Goal: Check status: Check status

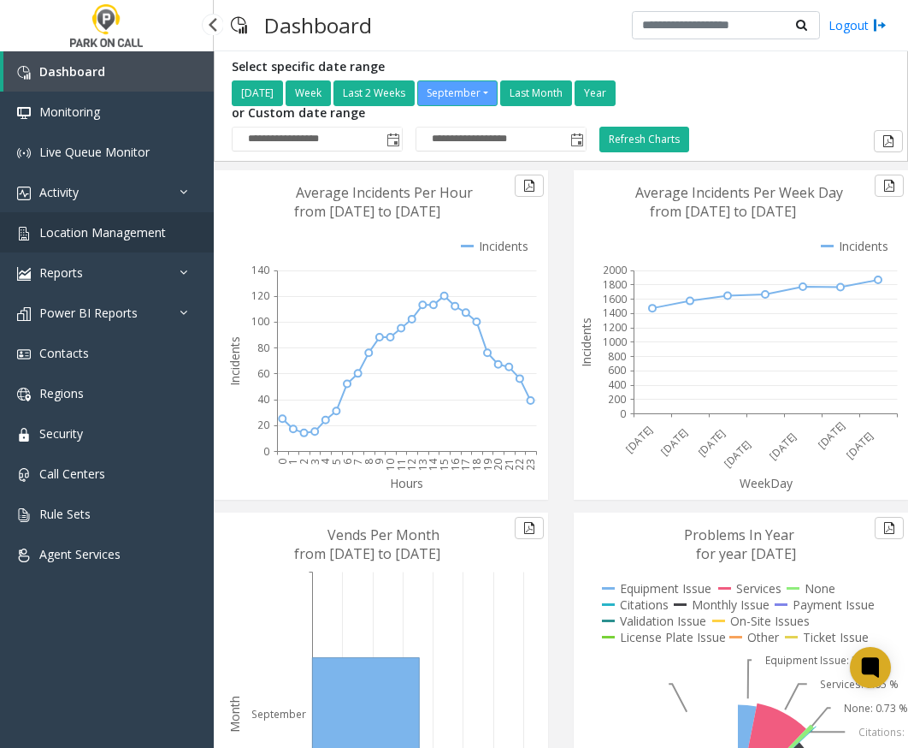
click at [99, 228] on span "Location Management" at bounding box center [102, 232] width 127 height 16
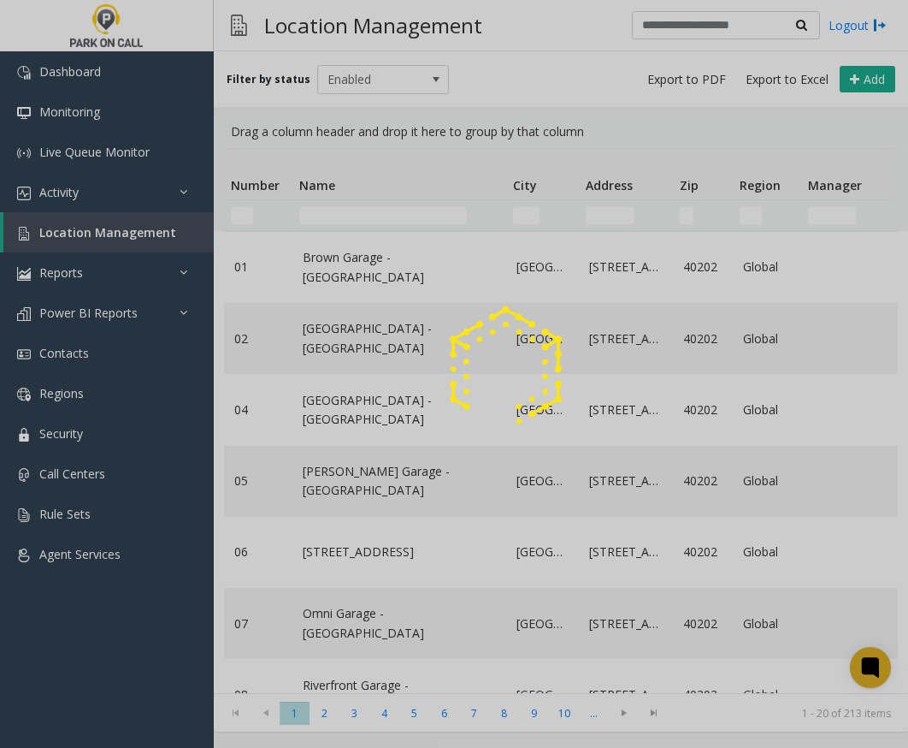
click at [354, 210] on div at bounding box center [454, 374] width 908 height 748
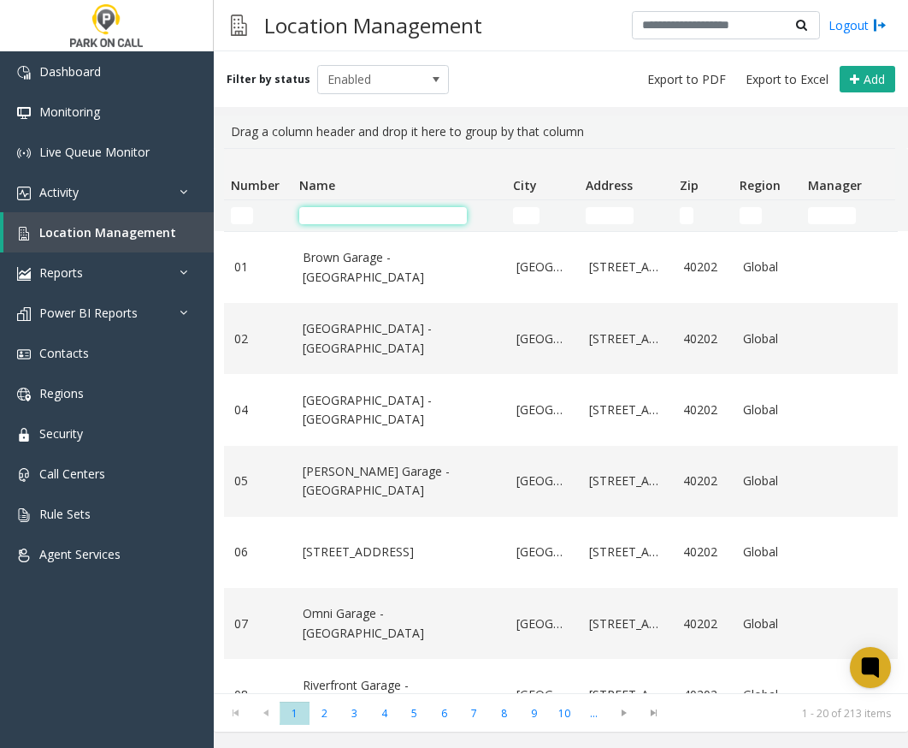
click at [353, 212] on input "Name Filter" at bounding box center [383, 215] width 168 height 17
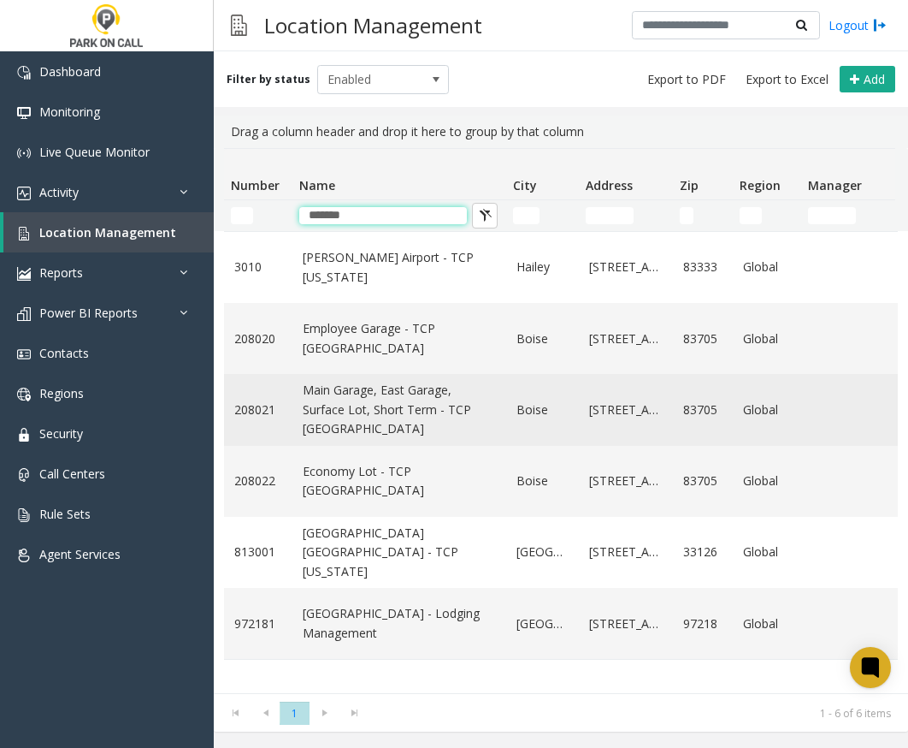
type input "*******"
click at [322, 398] on link "Main Garage, East Garage, Surface Lot, Short Term - TCP [GEOGRAPHIC_DATA]" at bounding box center [399, 409] width 193 height 57
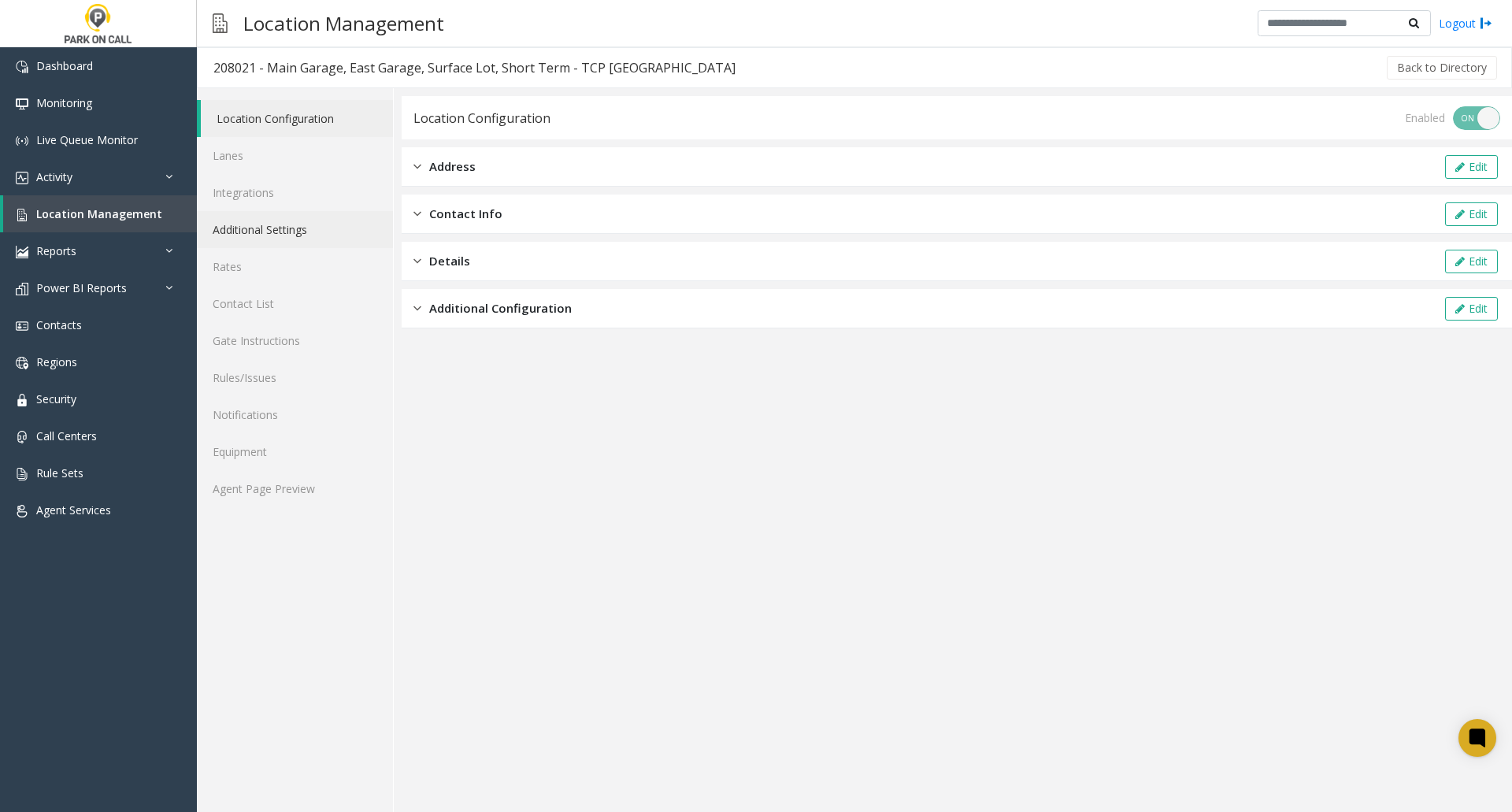
click at [253, 230] on link "Additional Settings" at bounding box center [295, 229] width 196 height 37
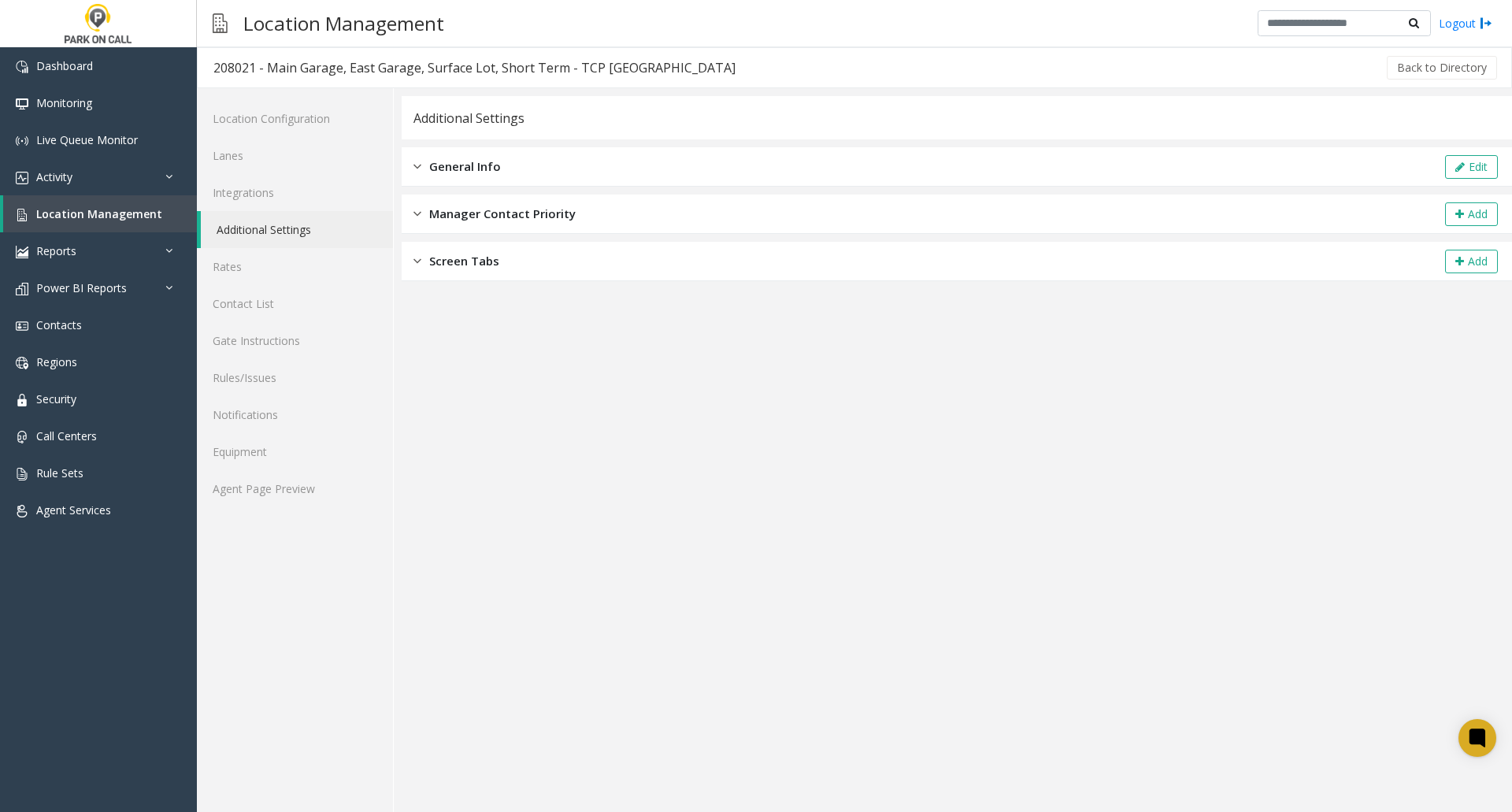
click at [482, 166] on span "General Info" at bounding box center [465, 167] width 72 height 18
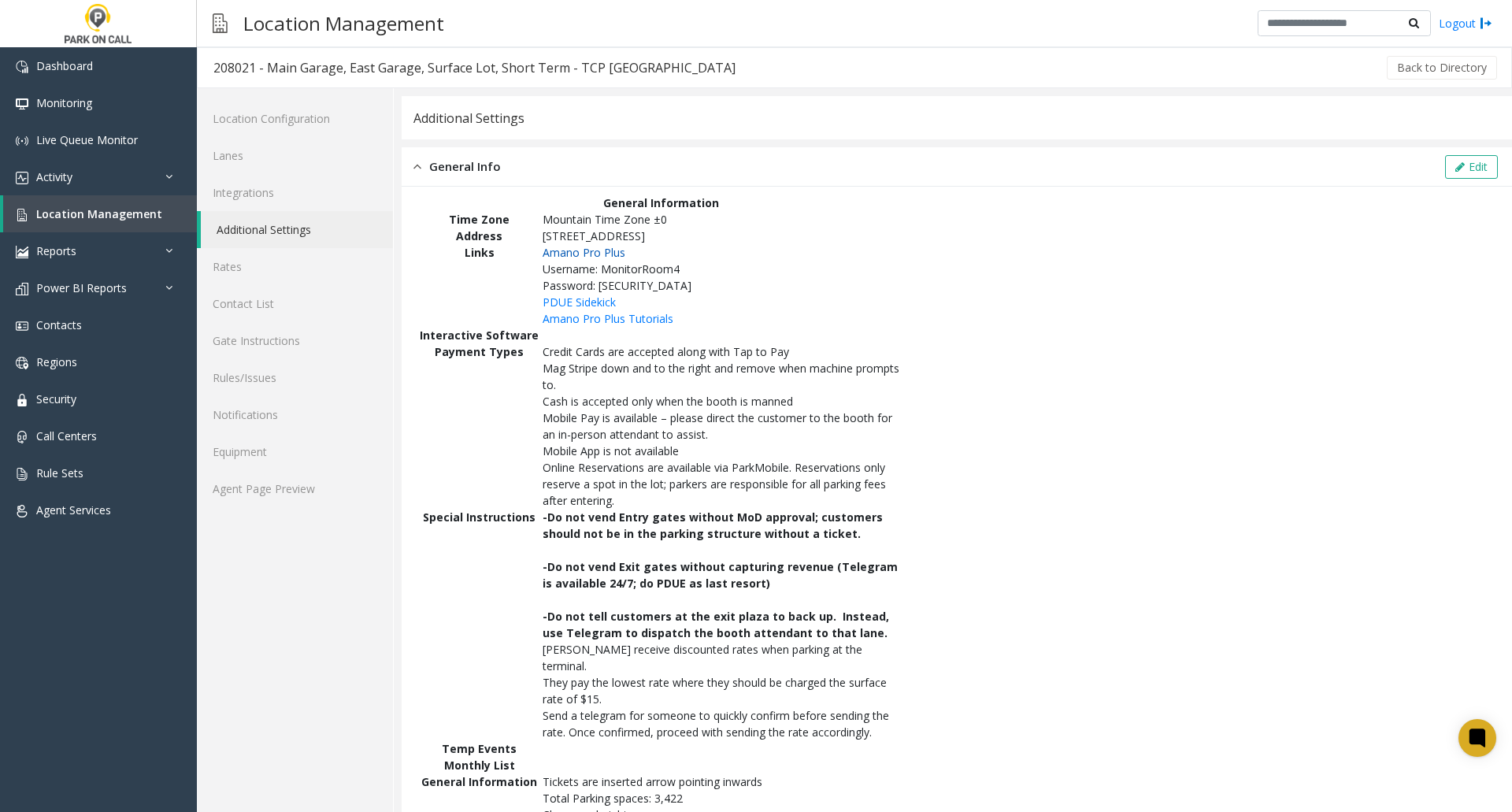
click at [606, 250] on span "Amano Pro Plus" at bounding box center [584, 252] width 83 height 15
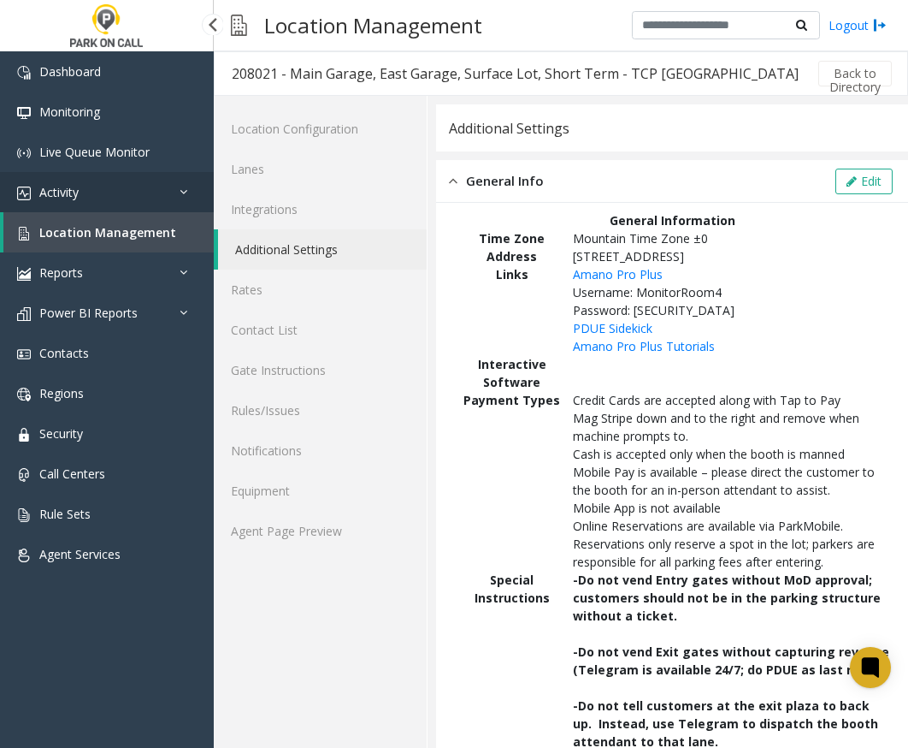
click at [68, 191] on span "Activity" at bounding box center [58, 192] width 39 height 16
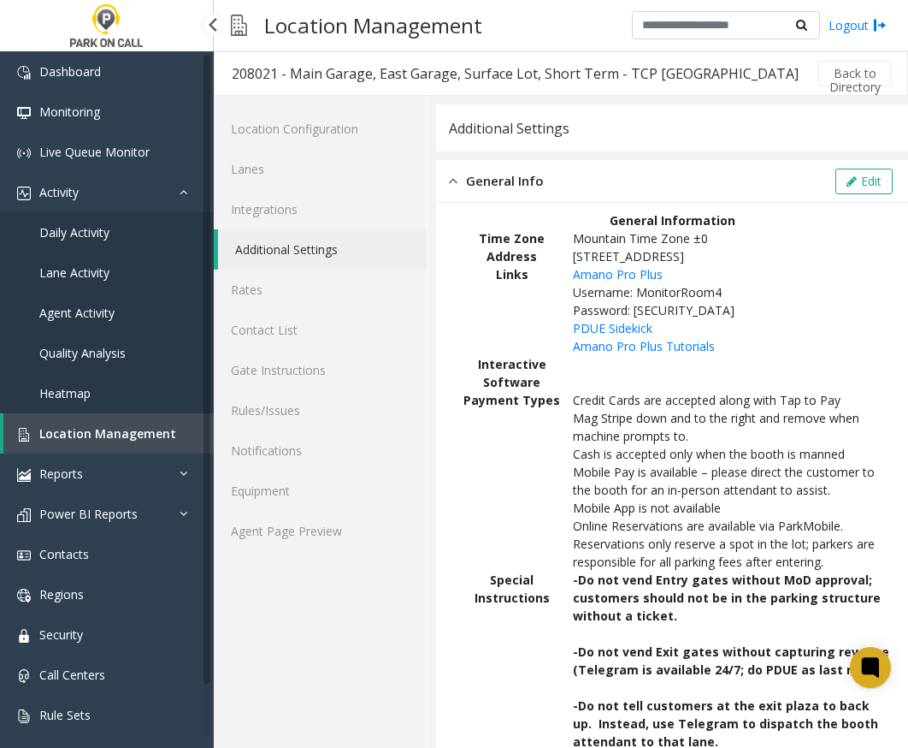
click at [67, 230] on span "Daily Activity" at bounding box center [74, 232] width 70 height 16
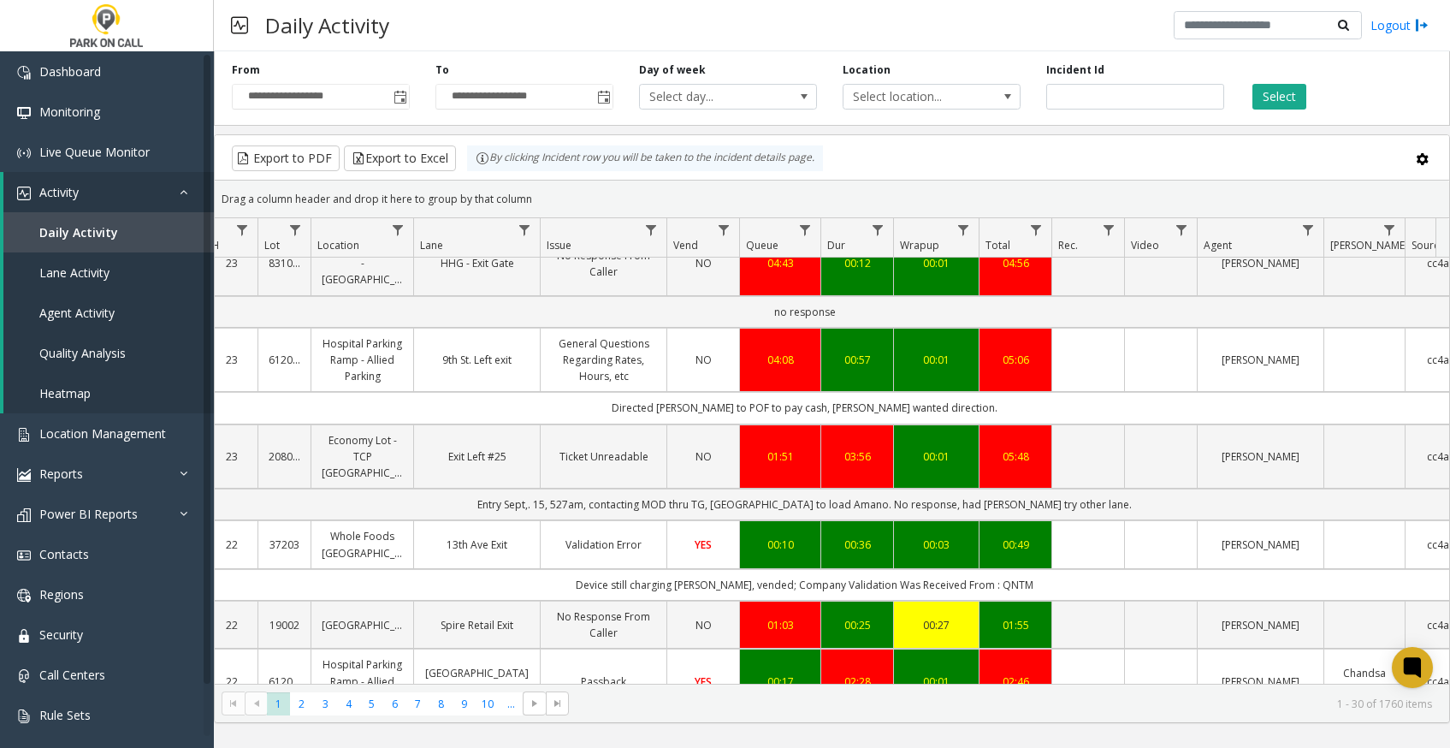
scroll to position [0, 209]
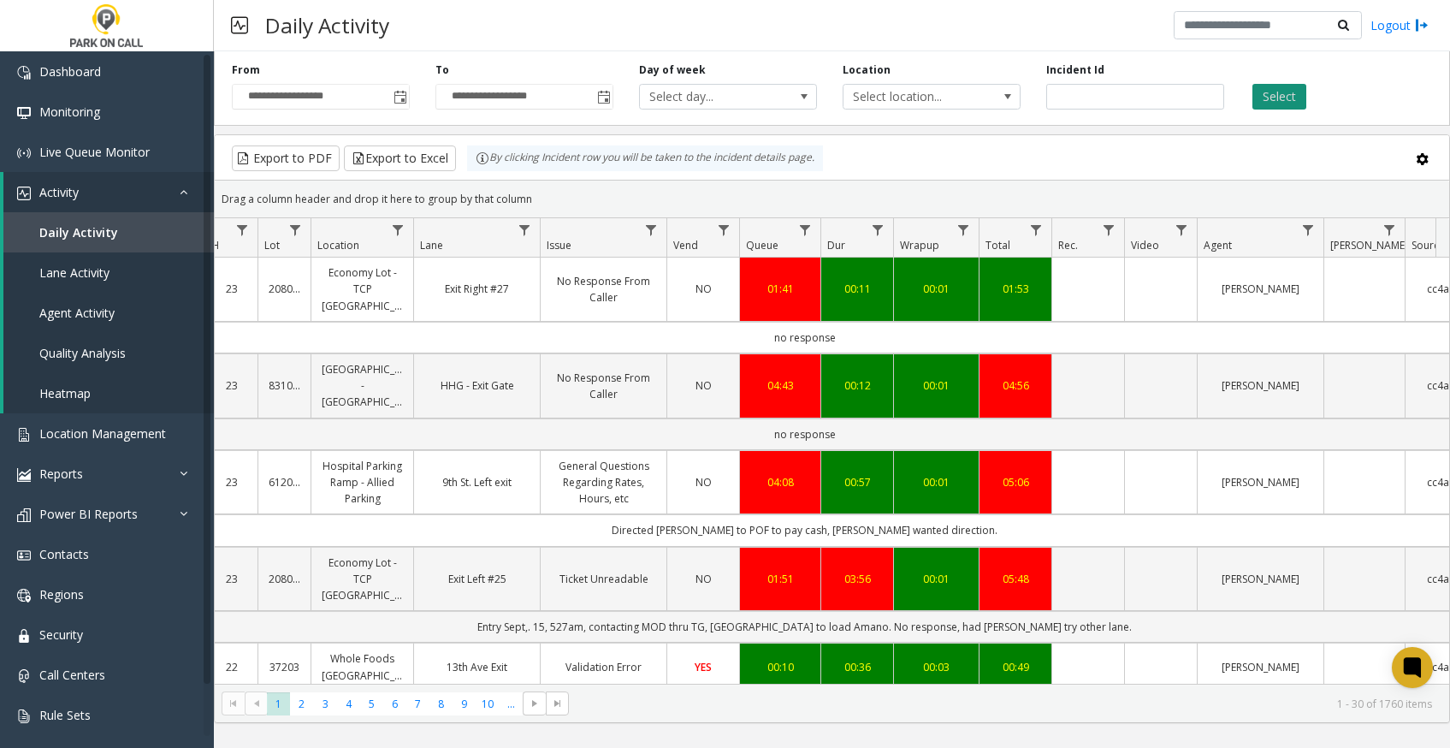
click at [908, 95] on button "Select" at bounding box center [1279, 97] width 54 height 26
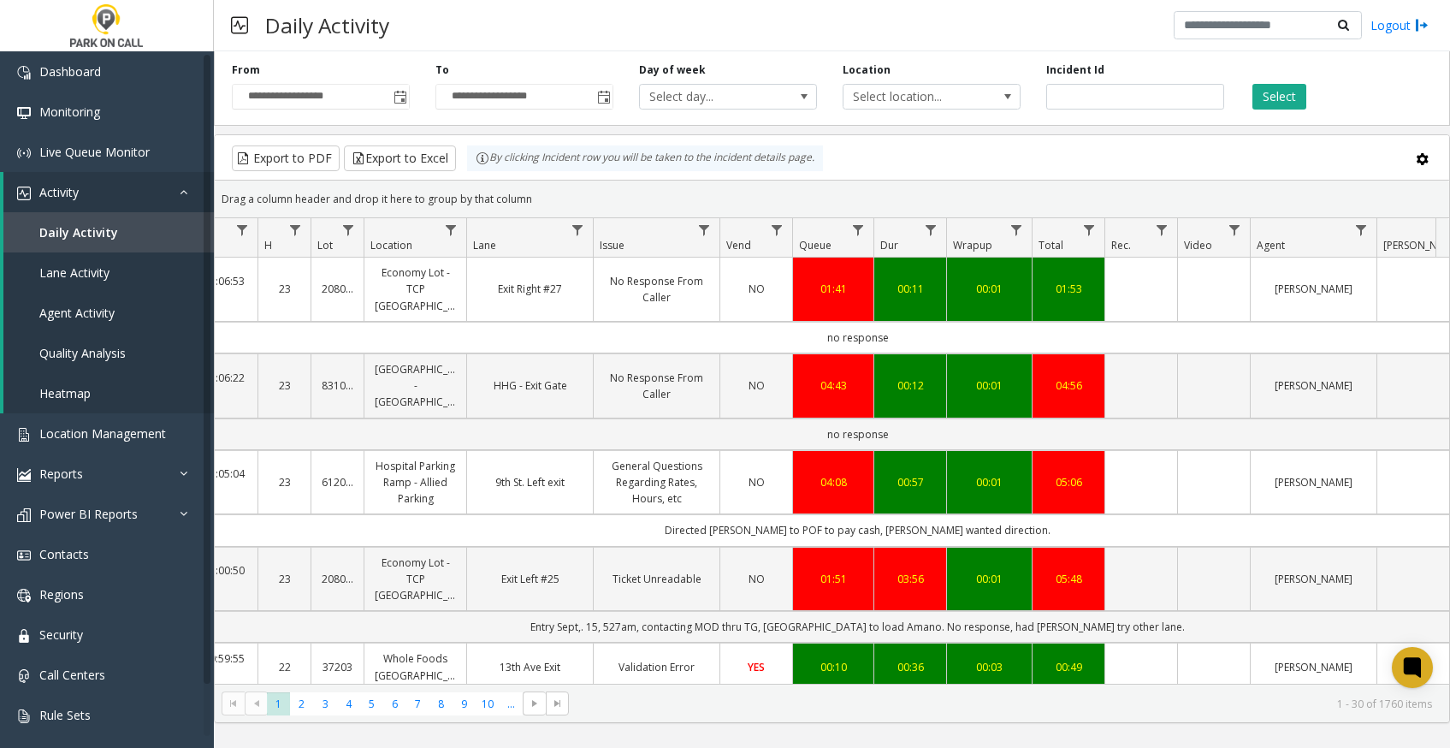
scroll to position [0, 0]
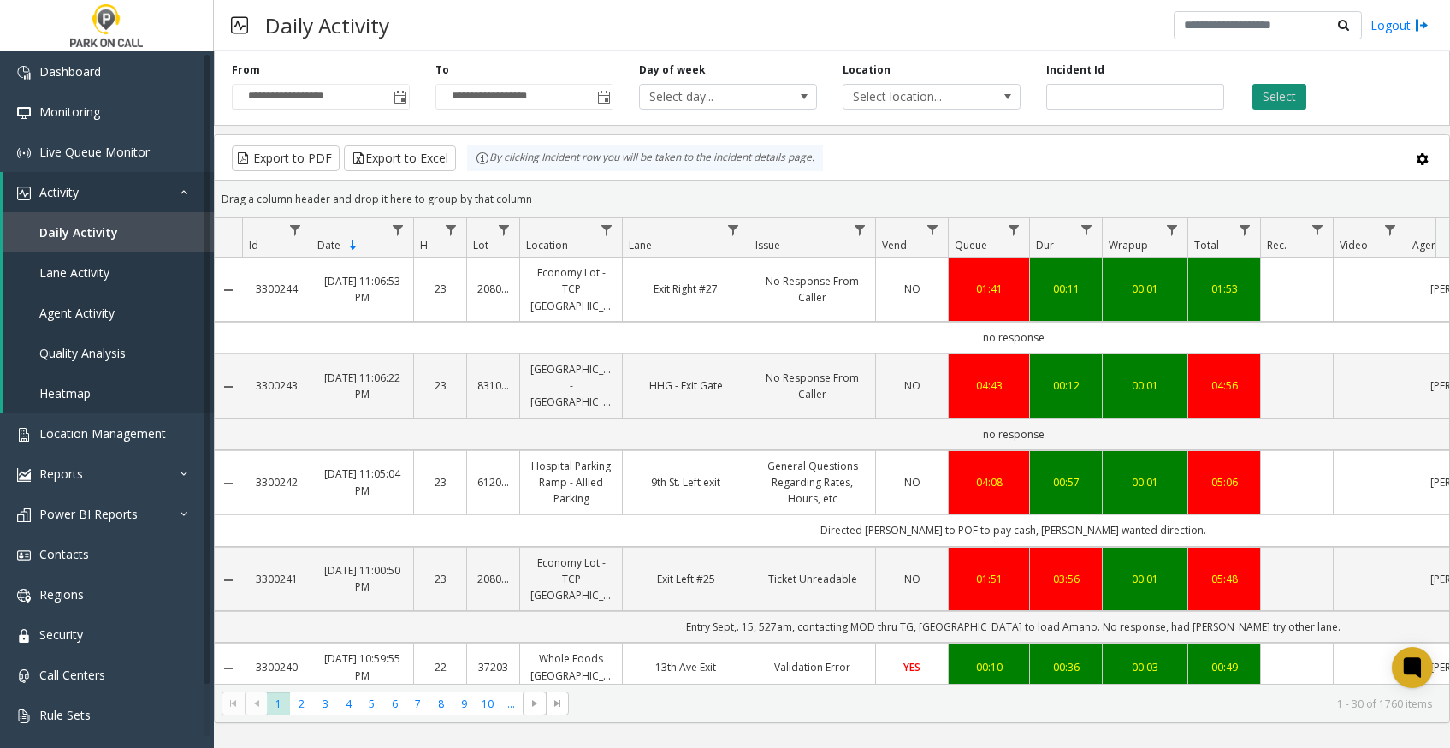
click at [908, 98] on button "Select" at bounding box center [1279, 97] width 54 height 26
click at [908, 96] on button "Select" at bounding box center [1279, 97] width 54 height 26
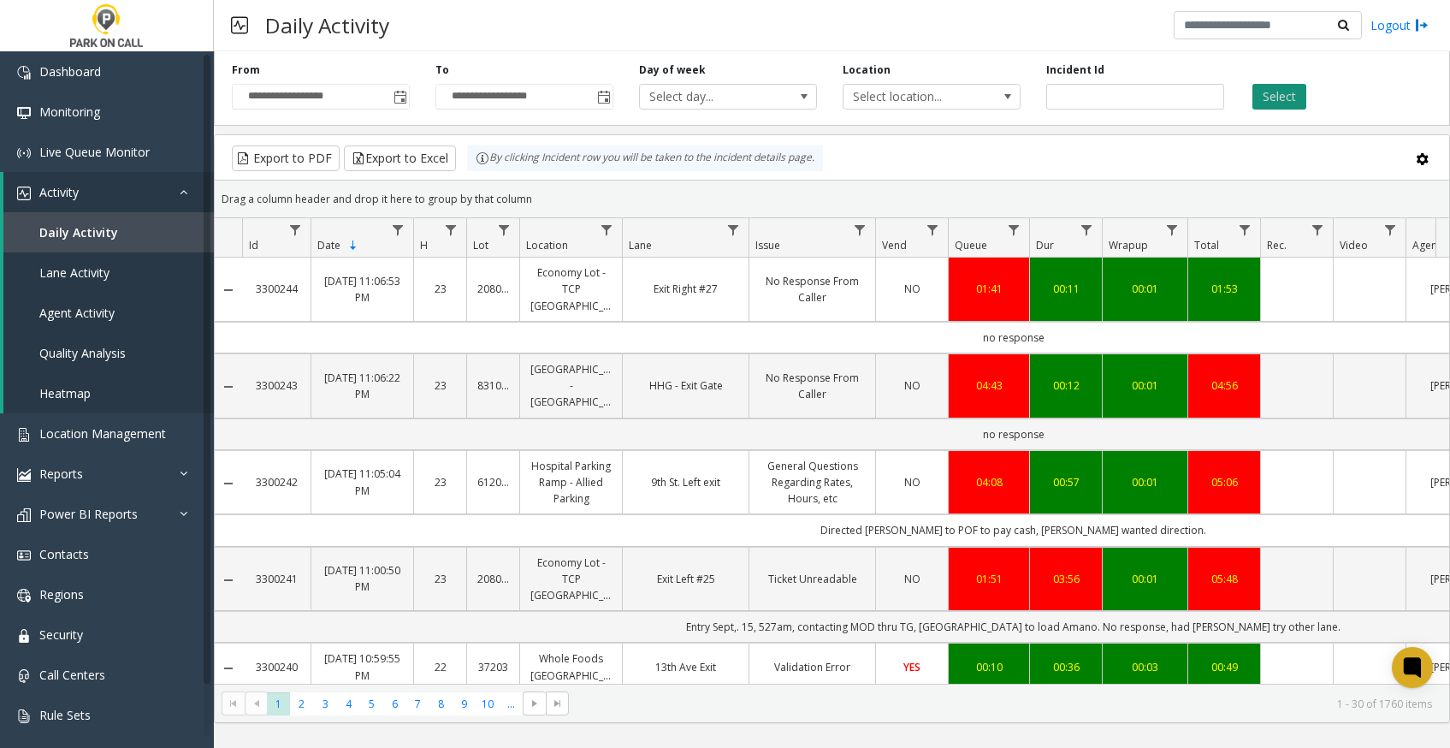
click at [908, 96] on button "Select" at bounding box center [1279, 97] width 54 height 26
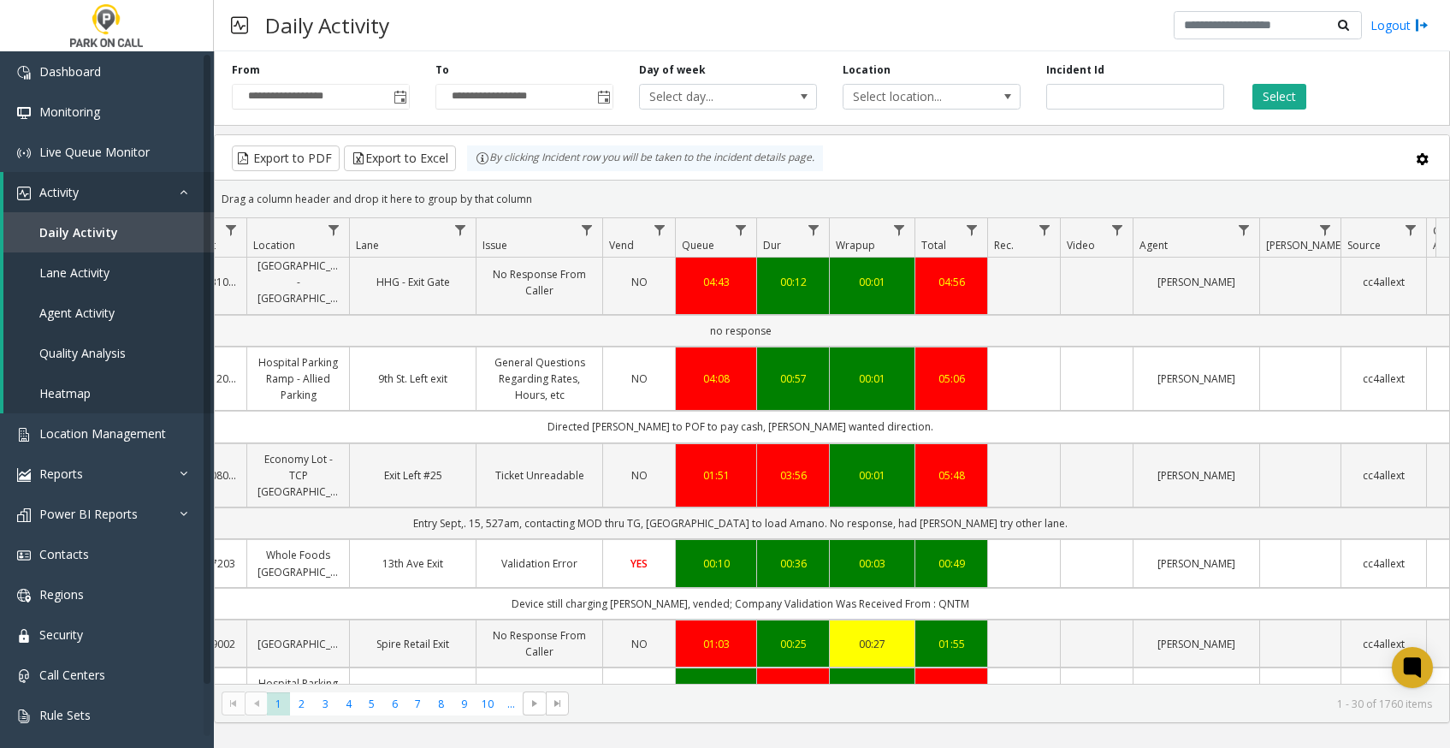
scroll to position [0, 273]
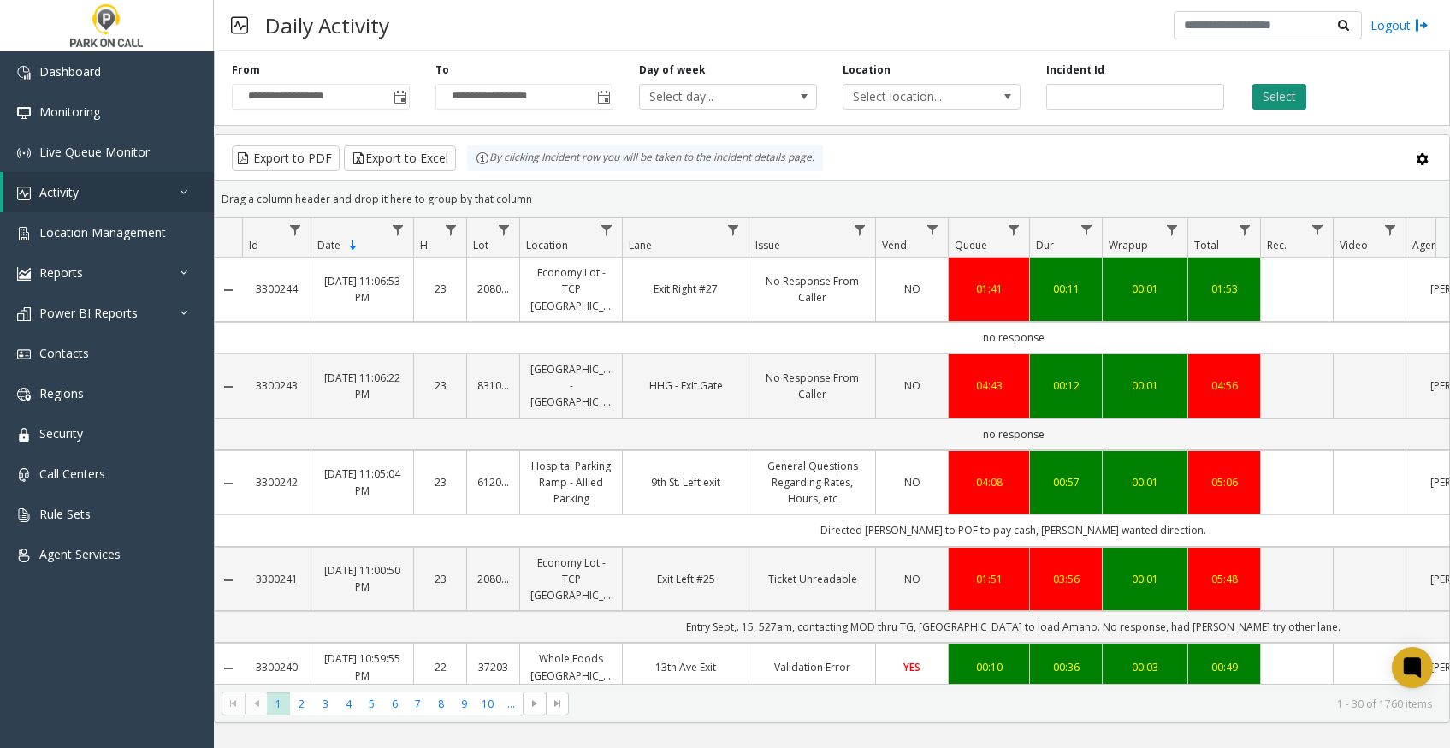
click at [1292, 91] on button "Select" at bounding box center [1279, 97] width 54 height 26
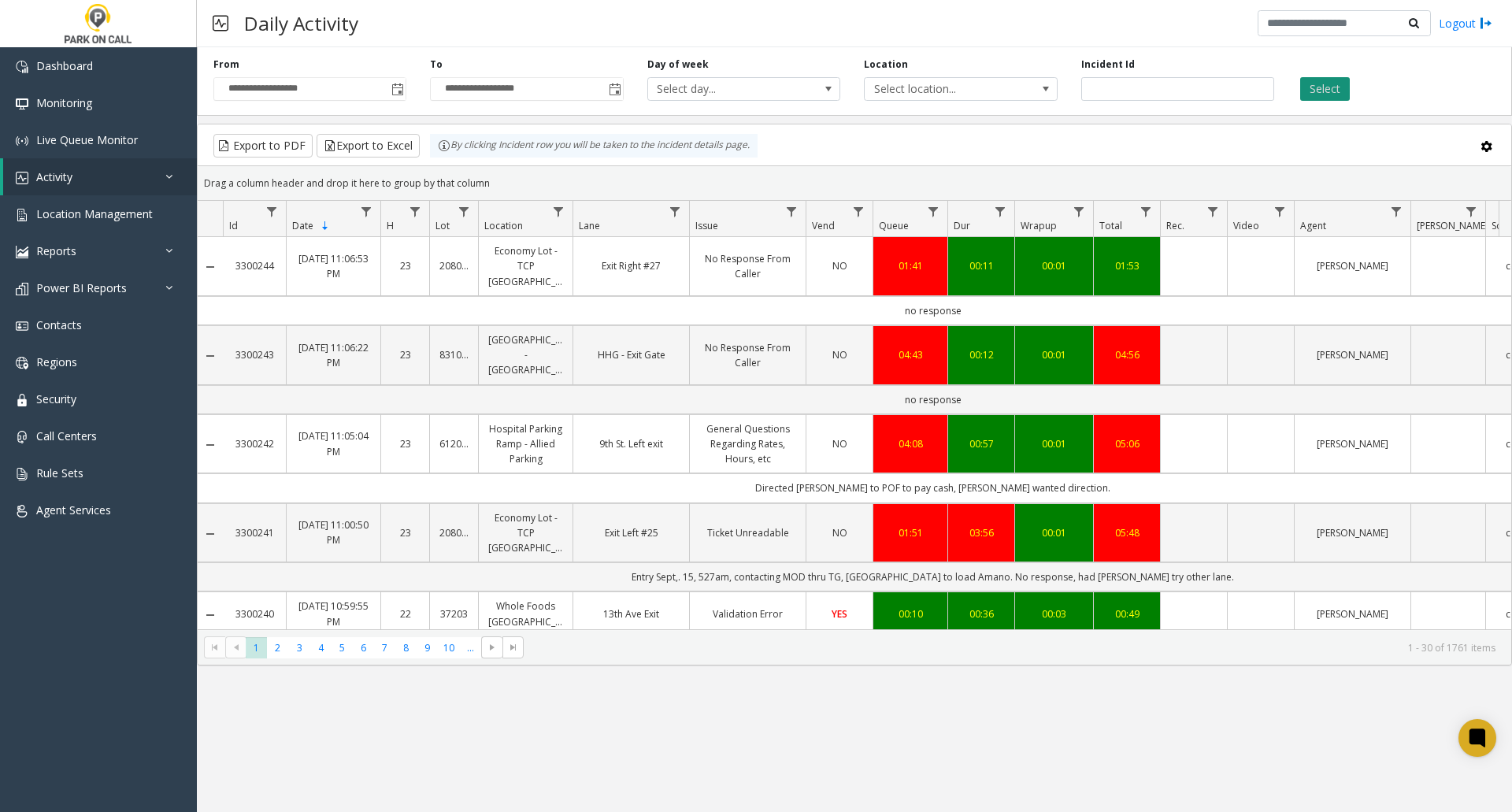
click at [1323, 90] on button "Select" at bounding box center [1325, 89] width 50 height 24
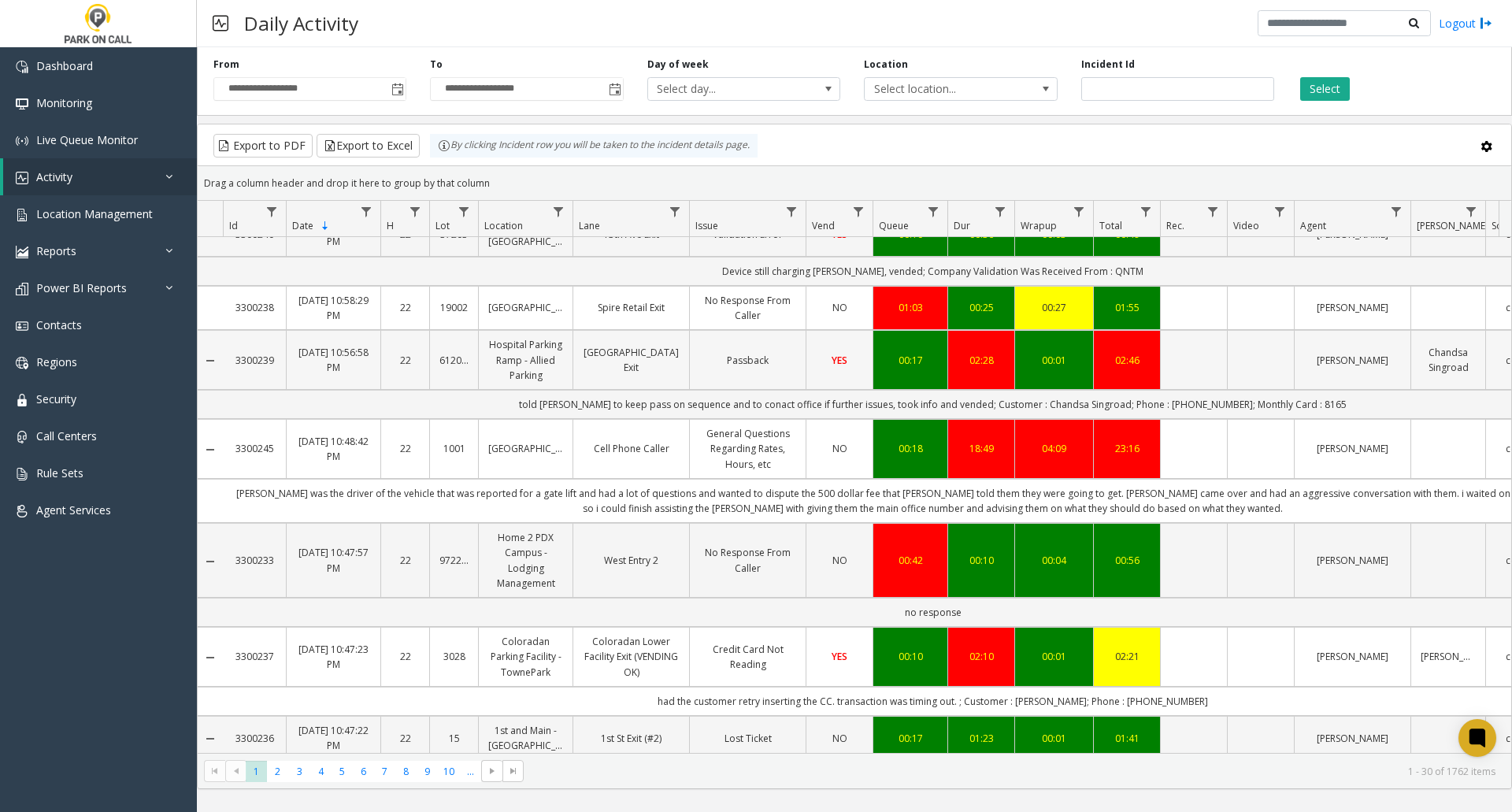
scroll to position [472, 0]
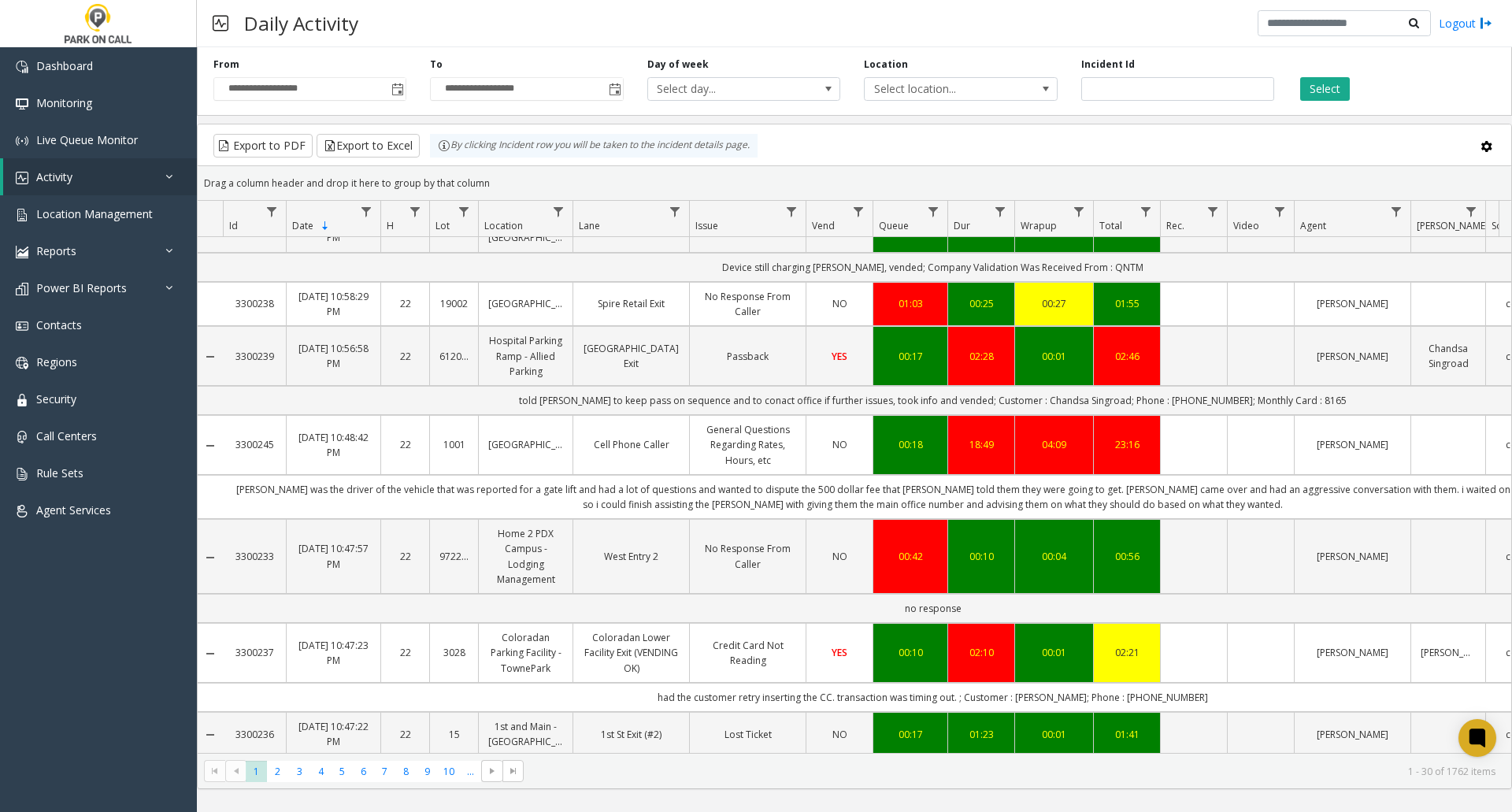
click at [256, 452] on link "3300245" at bounding box center [254, 445] width 44 height 15
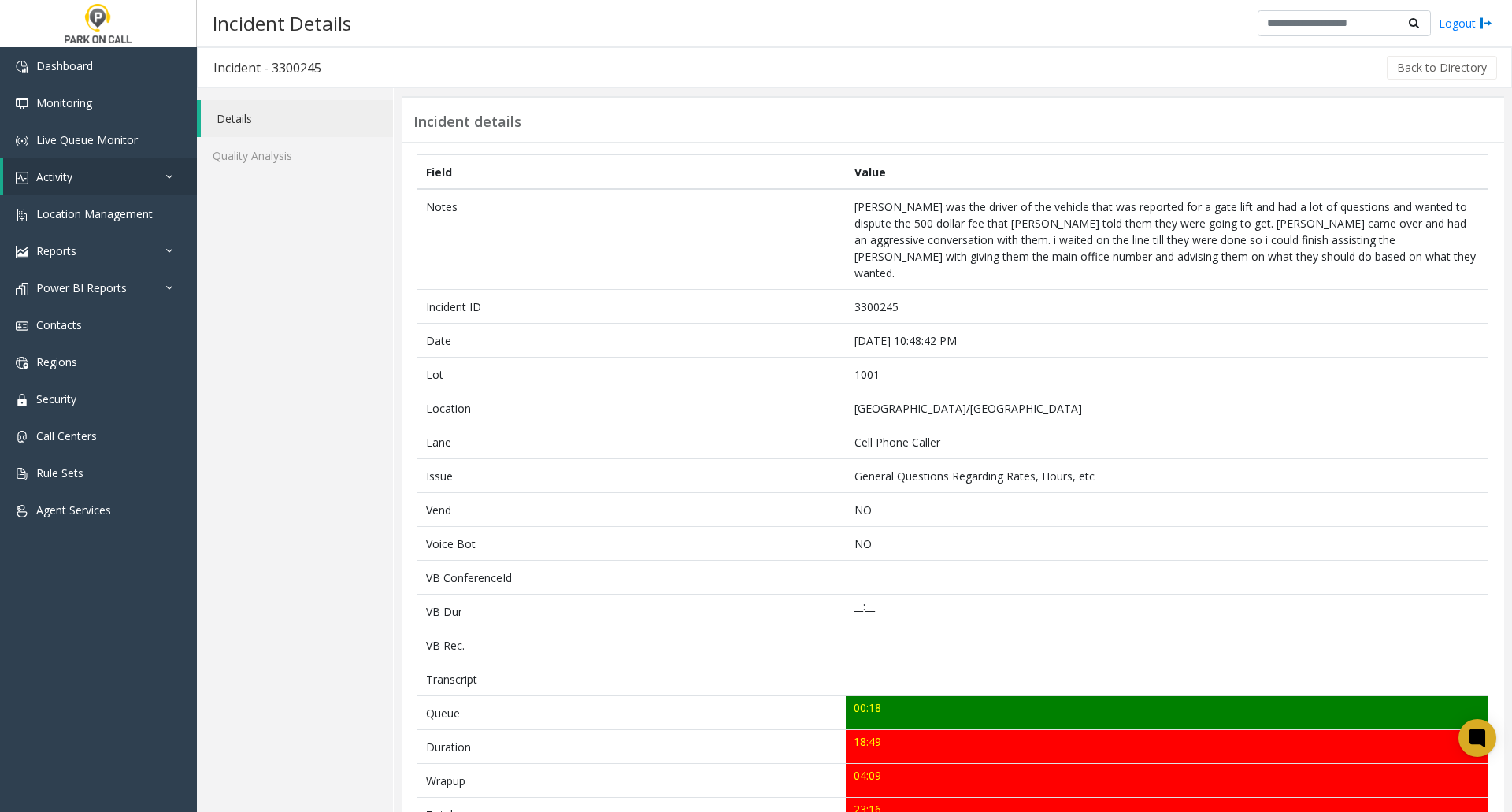
click at [302, 68] on h3 "Incident - 3300245" at bounding box center [267, 67] width 139 height 36
copy h3 "3300245"
drag, startPoint x: 305, startPoint y: 68, endPoint x: 351, endPoint y: 46, distance: 51.0
click at [351, 46] on div "Incident Details Logout" at bounding box center [855, 23] width 1316 height 47
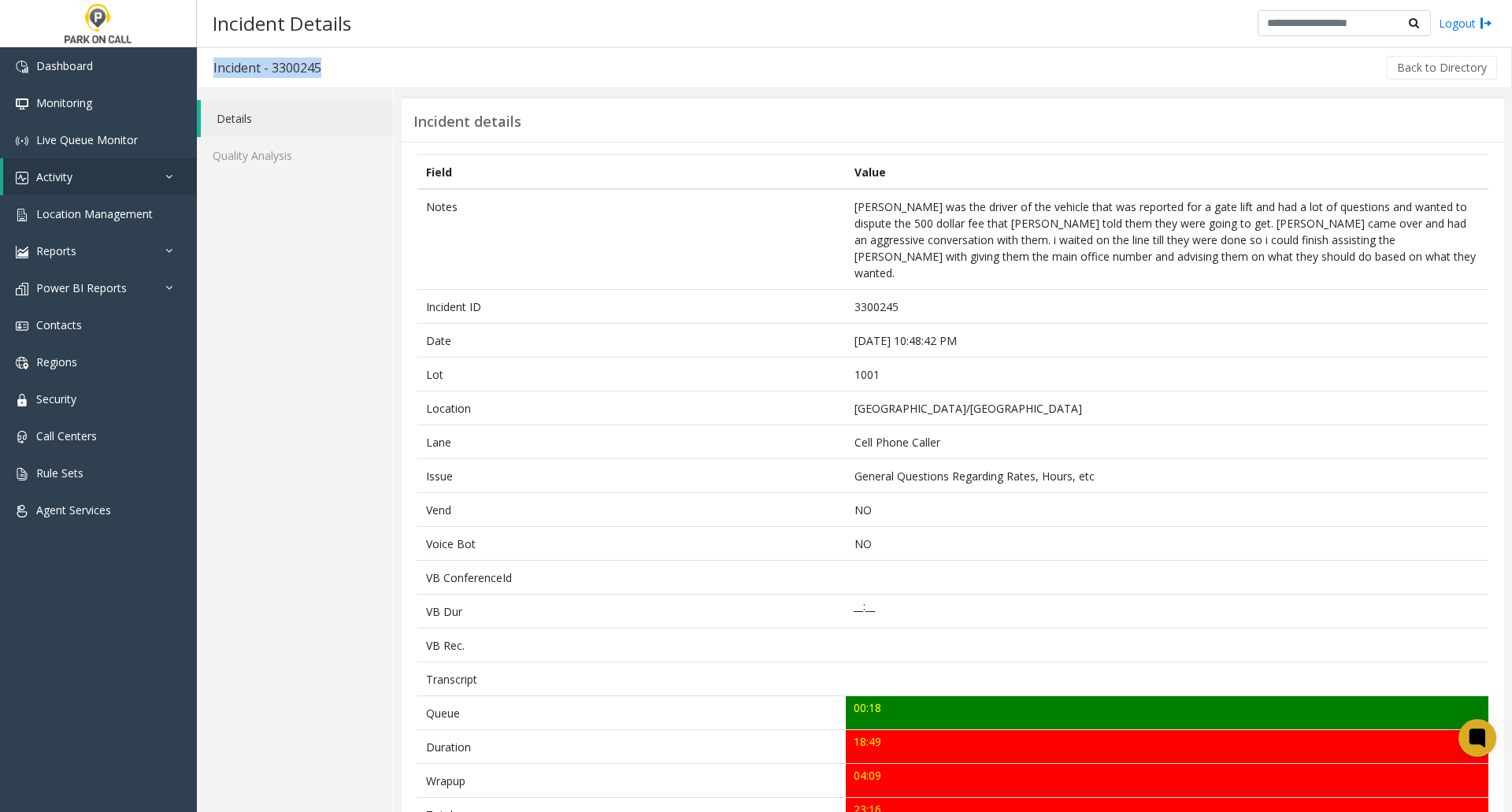
drag, startPoint x: 330, startPoint y: 64, endPoint x: 209, endPoint y: 68, distance: 121.1
click at [209, 68] on h3 "Incident - 3300245" at bounding box center [267, 67] width 139 height 36
copy h3 "Incident - 3300245"
